Goal: Complete application form: Complete application form

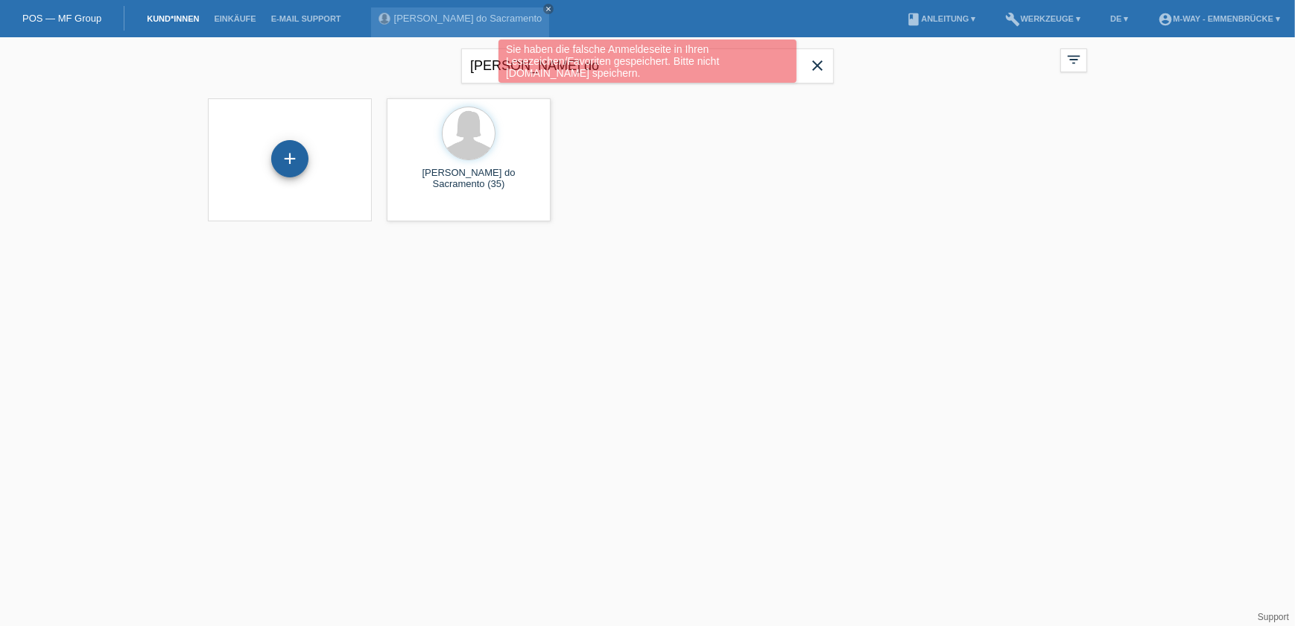
click at [295, 171] on div "+" at bounding box center [289, 158] width 37 height 37
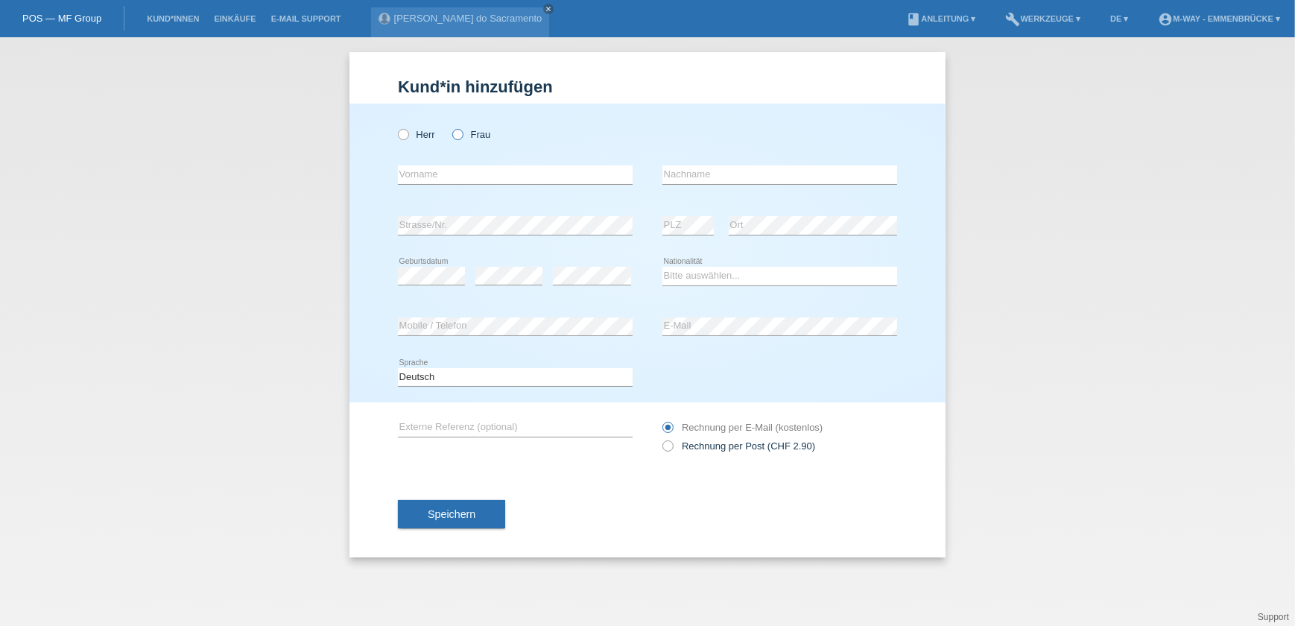
click at [450, 127] on icon at bounding box center [450, 127] width 0 height 0
click at [457, 130] on input "Frau" at bounding box center [457, 134] width 10 height 10
radio input "true"
click at [561, 174] on input "text" at bounding box center [515, 174] width 235 height 19
type input "s"
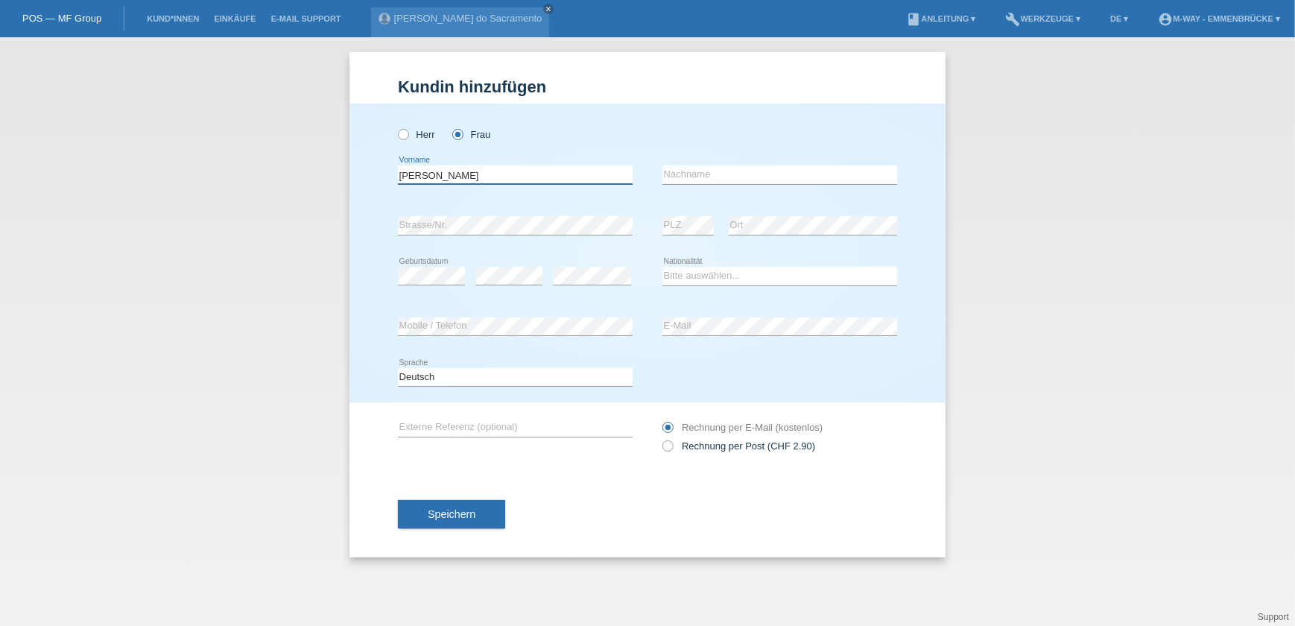
type input "[PERSON_NAME]"
click at [693, 173] on input "Lerhc" at bounding box center [779, 174] width 235 height 19
type input "Lerch"
click at [687, 282] on select "Bitte auswählen... Schweiz Deutschland Liechtenstein Österreich ------------ Af…" at bounding box center [779, 276] width 235 height 18
select select "CH"
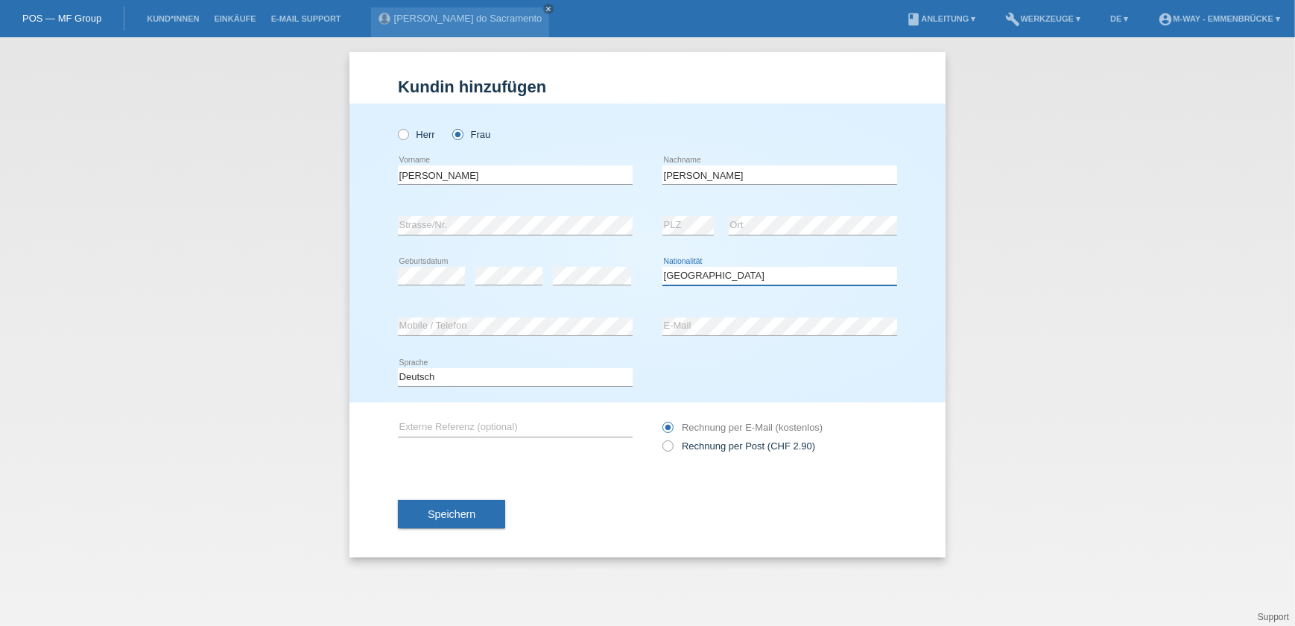
click at [662, 267] on select "Bitte auswählen... Schweiz Deutschland Liechtenstein Österreich ------------ Af…" at bounding box center [779, 276] width 235 height 18
click at [716, 339] on div "error E-Mail" at bounding box center [779, 327] width 235 height 51
click at [450, 510] on span "Speichern" at bounding box center [452, 514] width 48 height 12
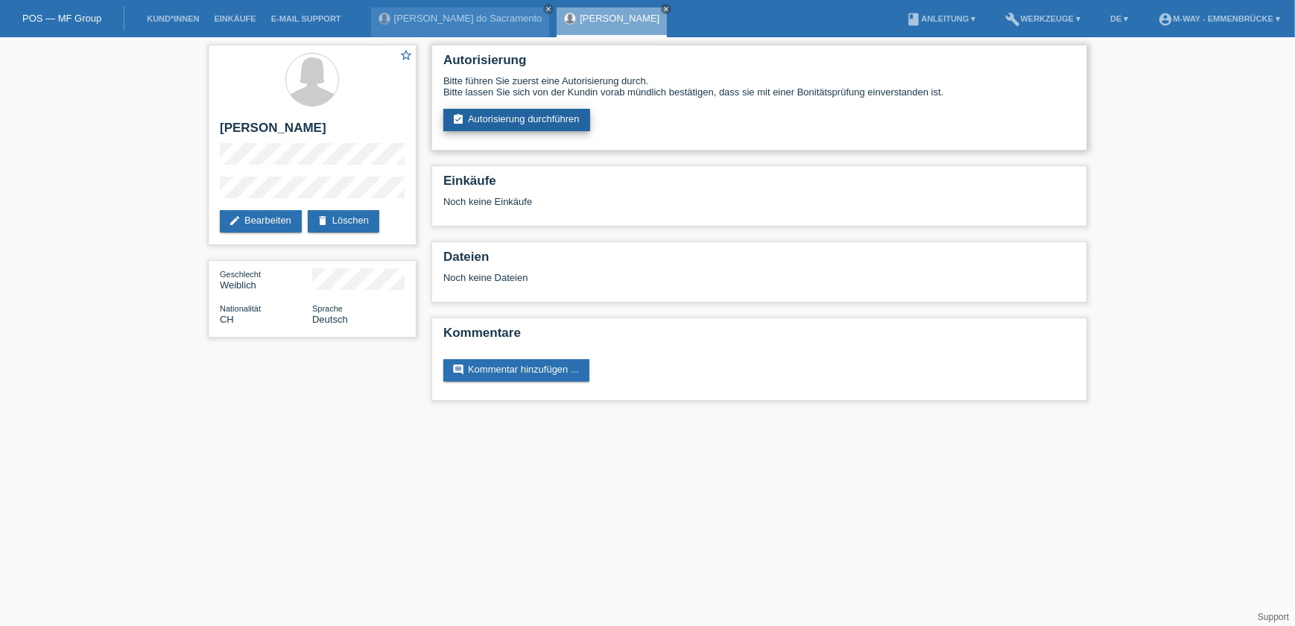
click at [501, 118] on link "assignment_turned_in Autorisierung durchführen" at bounding box center [516, 120] width 147 height 22
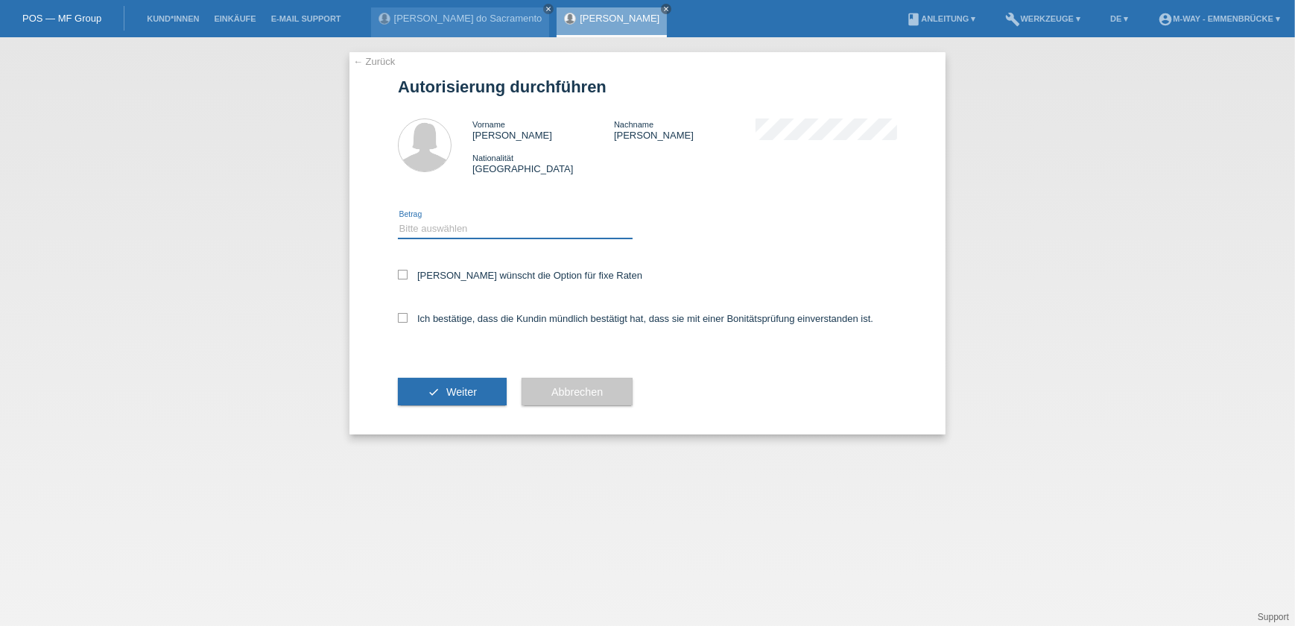
click at [447, 226] on select "Bitte auswählen CHF 1.00 - CHF 499.00 CHF 500.00 - CHF 1'999.00 CHF 2'000.00 - …" at bounding box center [515, 229] width 235 height 18
select select "3"
click at [398, 220] on select "Bitte auswählen CHF 1.00 - CHF 499.00 CHF 500.00 - CHF 1'999.00 CHF 2'000.00 - …" at bounding box center [515, 229] width 235 height 18
click at [405, 276] on icon at bounding box center [403, 275] width 10 height 10
click at [405, 276] on input "Kundin wünscht die Option für fixe Raten" at bounding box center [403, 275] width 10 height 10
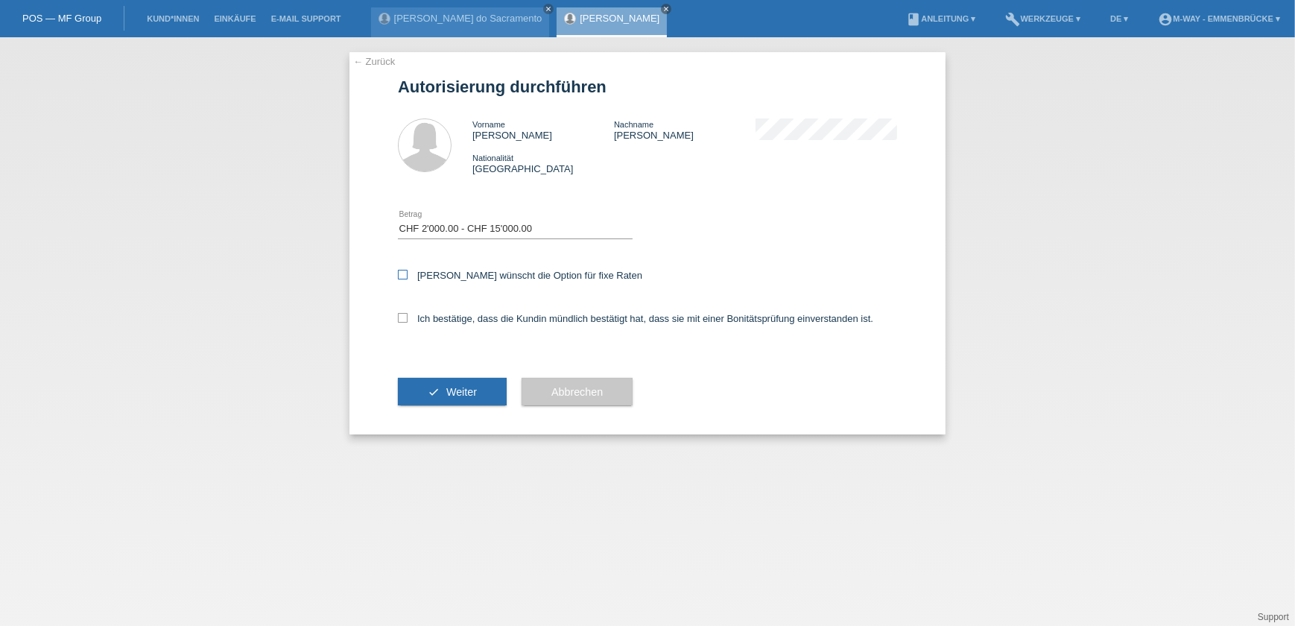
checkbox input "true"
click at [400, 317] on icon at bounding box center [403, 318] width 10 height 10
click at [400, 317] on input "Ich bestätige, dass die Kundin mündlich bestätigt hat, dass sie mit einer Bonit…" at bounding box center [403, 318] width 10 height 10
checkbox input "true"
click at [440, 387] on button "check Weiter" at bounding box center [452, 392] width 109 height 28
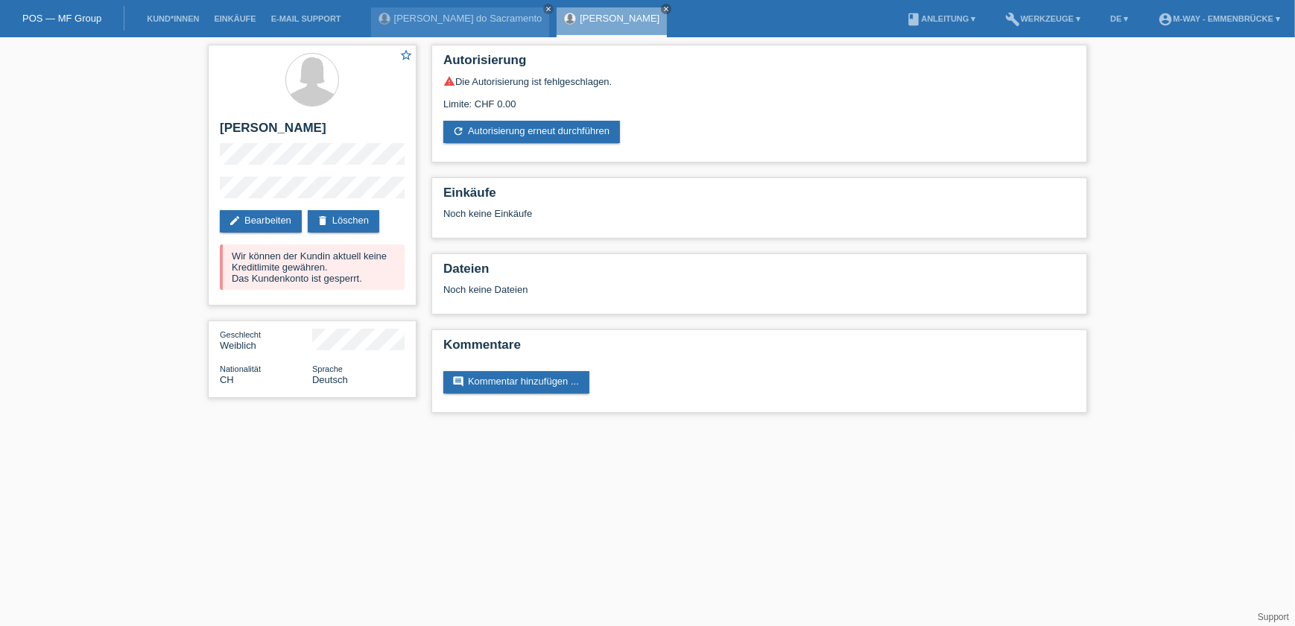
click at [291, 304] on div "star_border [PERSON_NAME] edit Bearbeiten delete Löschen Wir können der Kundin …" at bounding box center [312, 175] width 209 height 261
